Goal: Task Accomplishment & Management: Complete application form

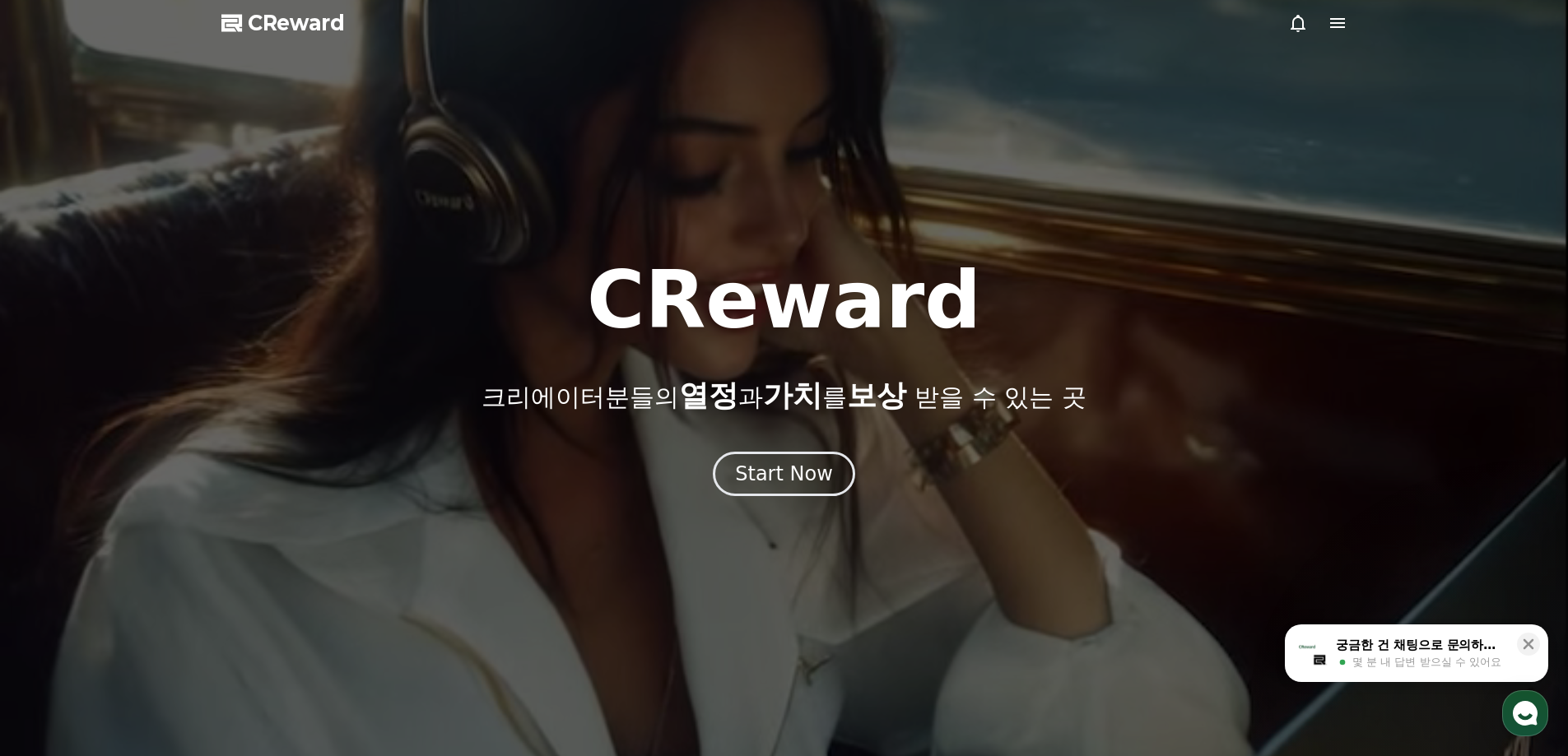
click at [808, 471] on div "Start Now" at bounding box center [784, 473] width 98 height 27
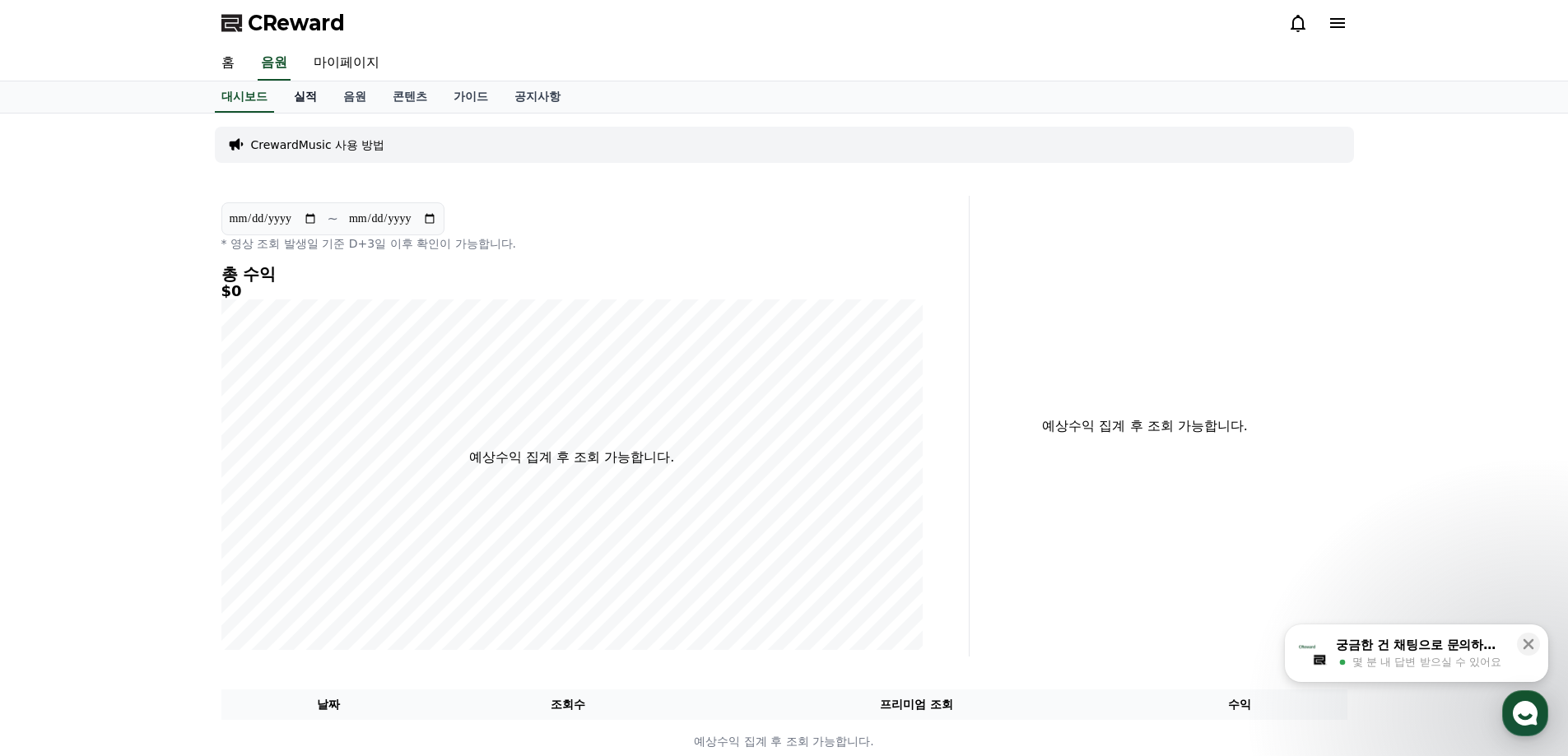
click at [311, 100] on link "실적" at bounding box center [306, 97] width 50 height 32
click at [355, 98] on link "음원" at bounding box center [355, 97] width 50 height 32
click at [364, 67] on link "마이페이지" at bounding box center [346, 63] width 92 height 35
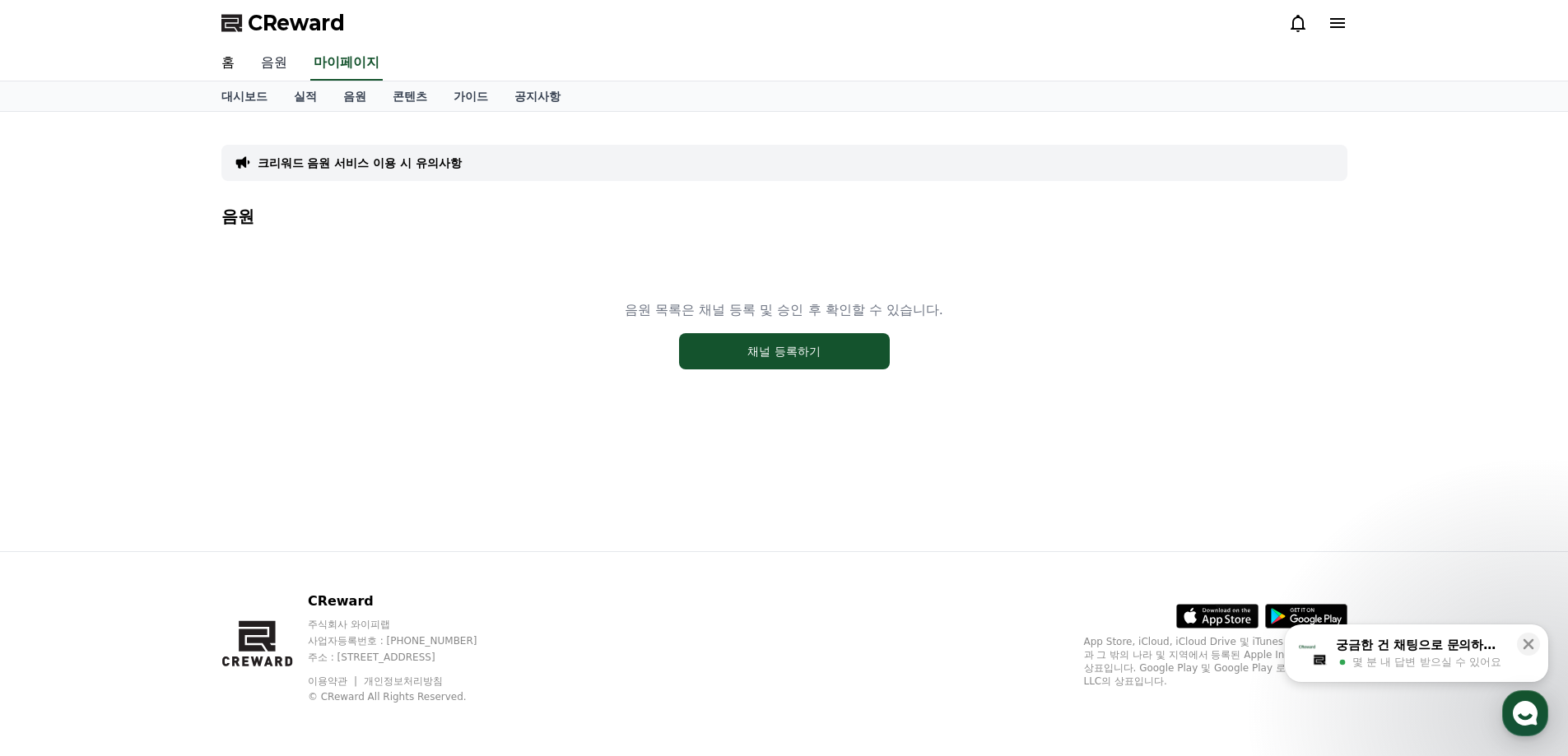
select select "**********"
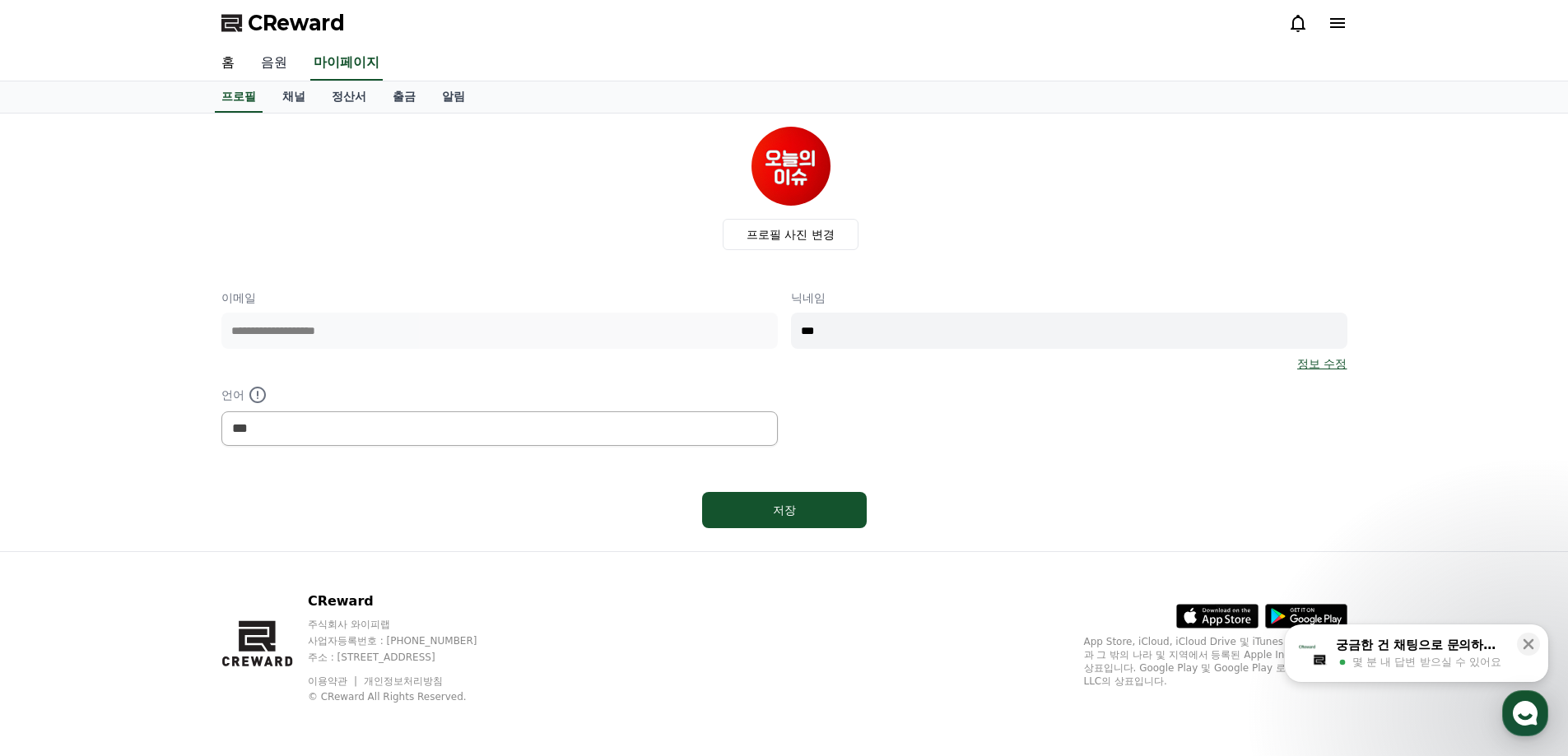
click at [273, 67] on link "음원" at bounding box center [274, 63] width 53 height 35
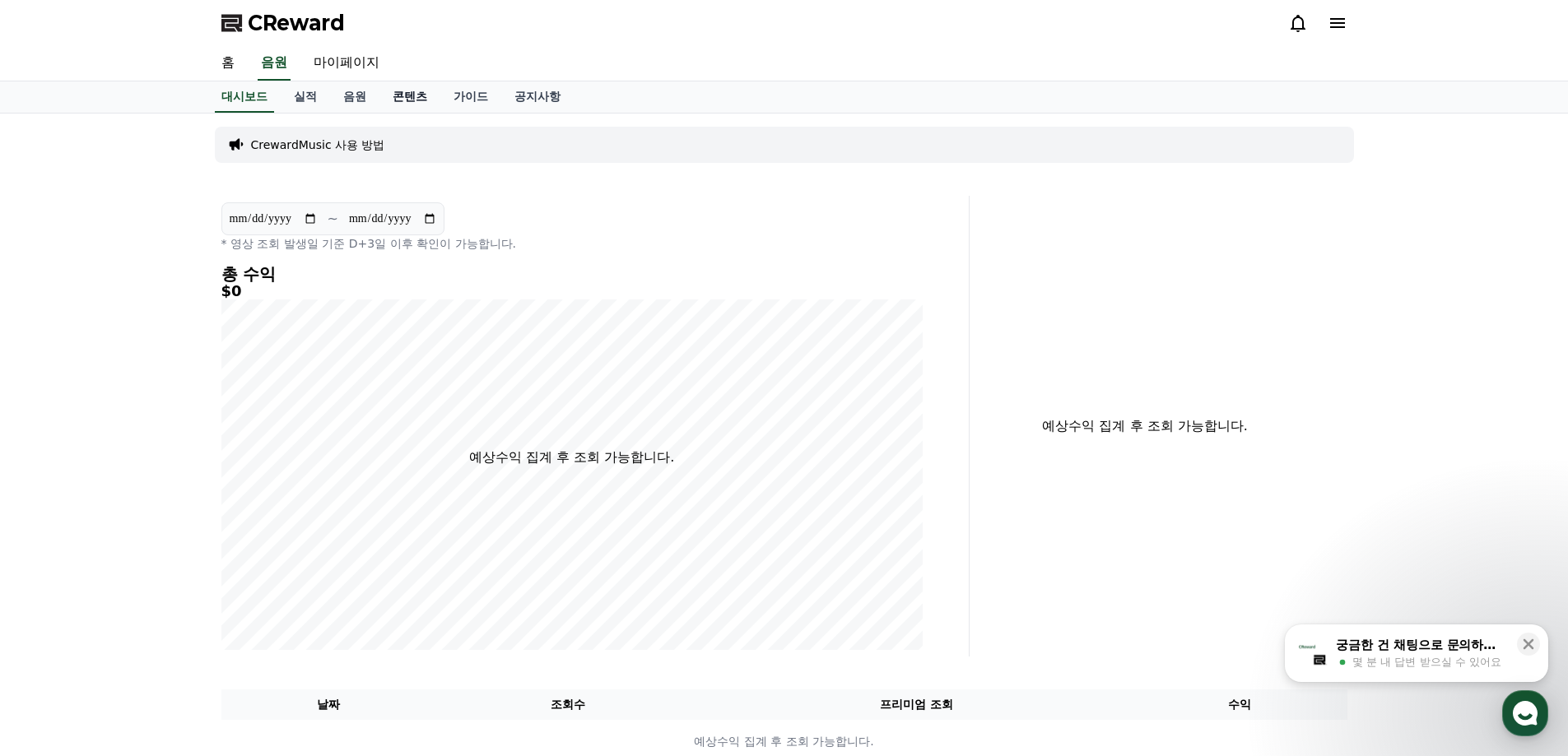
click at [398, 95] on link "콘텐츠" at bounding box center [409, 97] width 61 height 32
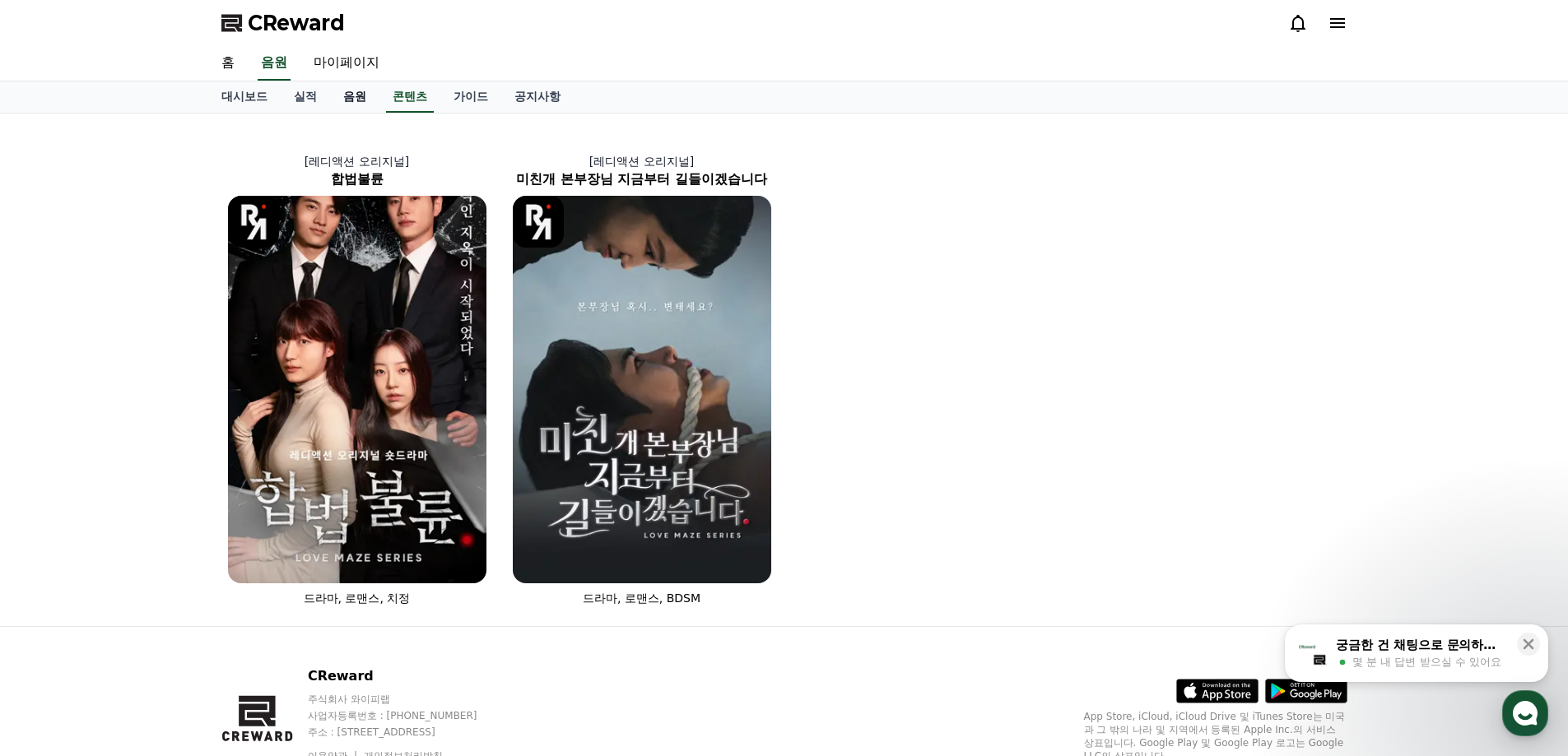
click at [348, 94] on link "음원" at bounding box center [355, 97] width 50 height 32
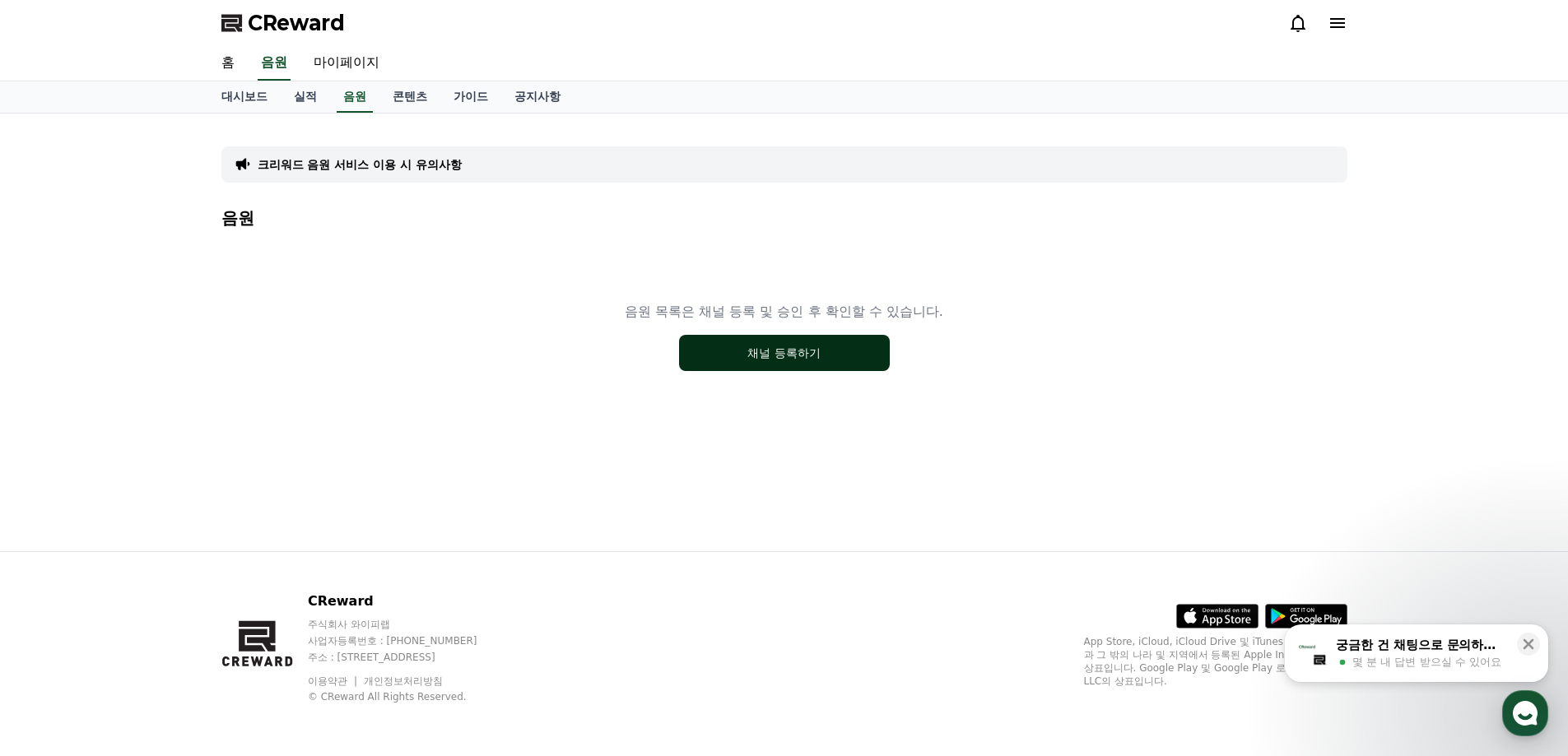
click at [808, 349] on button "채널 등록하기" at bounding box center [784, 353] width 210 height 36
